Goal: Task Accomplishment & Management: Manage account settings

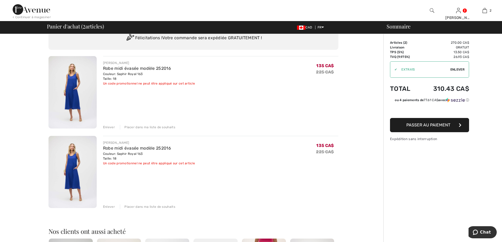
scroll to position [53, 0]
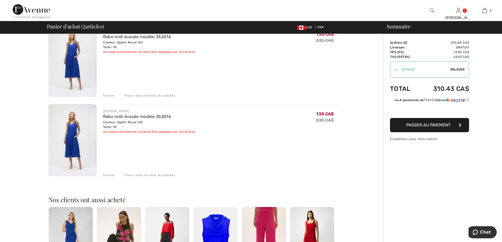
click at [108, 175] on div "Enlever" at bounding box center [109, 175] width 12 height 5
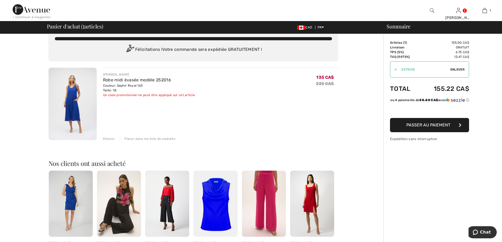
scroll to position [0, 0]
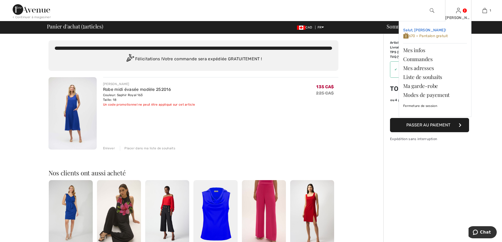
click at [452, 36] on link "Salut, [PERSON_NAME]! 670 = Pantalon gratuit" at bounding box center [435, 34] width 64 height 16
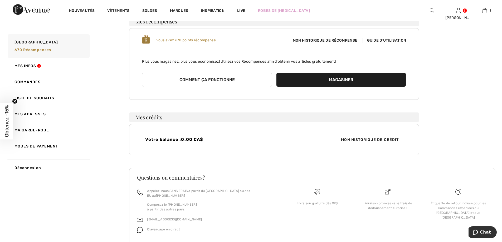
scroll to position [34, 0]
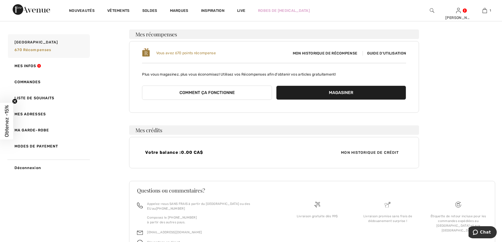
click at [387, 53] on span "Guide d'utilisation" at bounding box center [384, 53] width 44 height 4
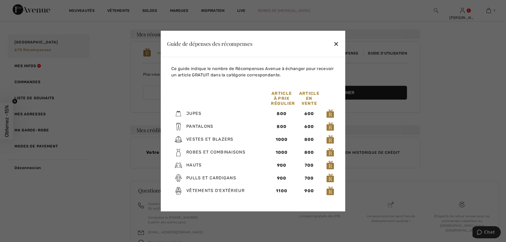
click at [343, 42] on div "Guide de dépenses des récompenses ✕" at bounding box center [253, 44] width 184 height 26
click at [341, 46] on div "Guide de dépenses des récompenses ✕" at bounding box center [253, 44] width 184 height 26
click at [337, 47] on div "✕" at bounding box center [336, 43] width 6 height 11
